Goal: Find specific page/section: Find specific page/section

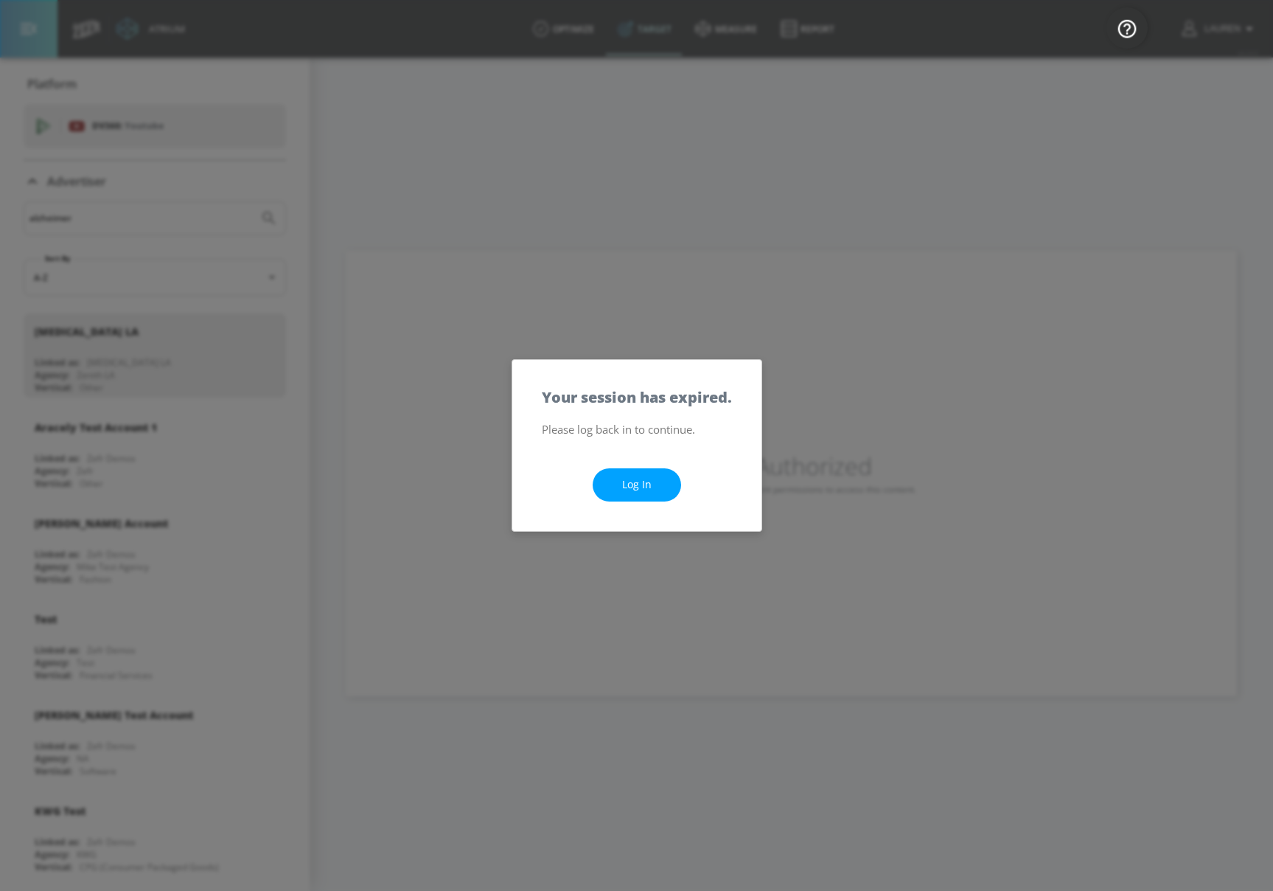
scroll to position [9827, 0]
